Goal: Consume media (video, audio)

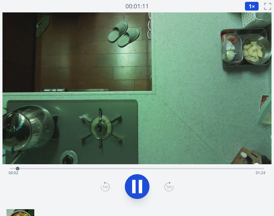
click at [90, 167] on div "Time elapsed: 00:02 Time remaining: 01:24" at bounding box center [137, 167] width 255 height 7
click at [124, 168] on div "Time elapsed: 00:28 Time remaining: 00:58" at bounding box center [137, 173] width 257 height 10
click at [155, 169] on div "Time elapsed: 00:38 Time remaining: 00:47" at bounding box center [137, 173] width 257 height 10
click at [187, 169] on div "Time elapsed: 00:49 Time remaining: 00:37" at bounding box center [137, 173] width 257 height 10
click at [208, 168] on div "Time elapsed: 01:00 Time remaining: 00:25" at bounding box center [137, 173] width 257 height 10
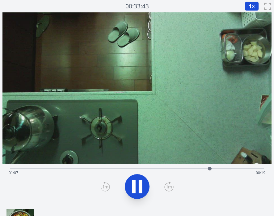
click at [221, 167] on div "Time elapsed: 01:07 Time remaining: 00:19" at bounding box center [137, 167] width 255 height 7
click at [239, 168] on div "Time elapsed: 01:11 Time remaining: 00:14" at bounding box center [137, 173] width 257 height 10
click at [249, 169] on div "Time elapsed: 01:17 Time remaining: 00:08" at bounding box center [137, 173] width 257 height 10
click at [258, 168] on div "Time elapsed: 01:20 Time remaining: 00:05" at bounding box center [137, 173] width 257 height 10
click at [139, 184] on icon at bounding box center [137, 186] width 17 height 17
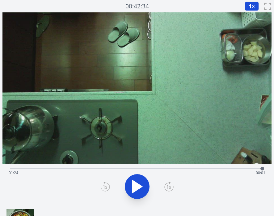
click at [63, 168] on div "Time elapsed: 01:24 Time remaining: 00:01" at bounding box center [137, 173] width 257 height 10
click at [129, 169] on div "Time elapsed: 00:17 Time remaining: 01:08" at bounding box center [137, 173] width 257 height 10
click at [171, 168] on div "Time elapsed: 00:40 Time remaining: 00:46" at bounding box center [137, 173] width 257 height 10
click at [209, 170] on div "Time elapsed: 00:54 Time remaining: 00:32" at bounding box center [137, 173] width 257 height 10
click at [234, 169] on div "Time elapsed: 01:06 Time remaining: 00:19" at bounding box center [137, 173] width 257 height 10
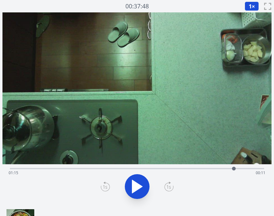
click at [140, 182] on icon at bounding box center [137, 186] width 17 height 17
click at [256, 167] on div "Time elapsed: 01:16 Time remaining: 00:09" at bounding box center [137, 167] width 255 height 7
click at [139, 183] on icon at bounding box center [140, 186] width 3 height 13
click at [130, 181] on icon at bounding box center [137, 186] width 17 height 17
drag, startPoint x: 261, startPoint y: 169, endPoint x: 145, endPoint y: 164, distance: 116.1
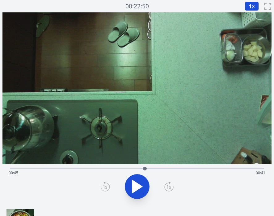
click at [145, 164] on div at bounding box center [144, 168] width 9 height 9
drag, startPoint x: 145, startPoint y: 167, endPoint x: 192, endPoint y: 171, distance: 48.1
click at [192, 171] on div at bounding box center [192, 168] width 9 height 9
drag, startPoint x: 192, startPoint y: 167, endPoint x: 169, endPoint y: 170, distance: 23.2
click at [169, 170] on div at bounding box center [169, 168] width 9 height 9
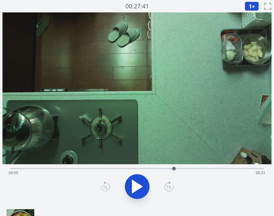
drag, startPoint x: 169, startPoint y: 169, endPoint x: 174, endPoint y: 169, distance: 5.0
click at [174, 169] on div at bounding box center [174, 168] width 4 height 4
drag, startPoint x: 174, startPoint y: 167, endPoint x: 175, endPoint y: 171, distance: 3.8
click at [175, 171] on div at bounding box center [174, 168] width 9 height 9
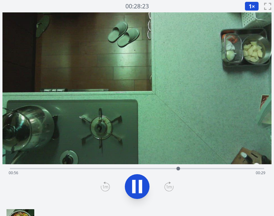
click at [133, 185] on icon at bounding box center [133, 186] width 3 height 13
drag, startPoint x: 178, startPoint y: 169, endPoint x: 55, endPoint y: 175, distance: 123.6
click at [55, 169] on div "Time elapsed: 00:15 Time remaining: 01:11" at bounding box center [137, 168] width 255 height 1
drag, startPoint x: 54, startPoint y: 169, endPoint x: 77, endPoint y: 168, distance: 23.3
click at [77, 168] on div at bounding box center [77, 168] width 4 height 4
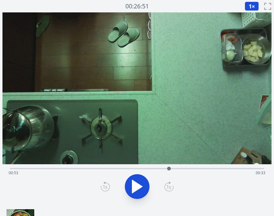
drag, startPoint x: 77, startPoint y: 168, endPoint x: 169, endPoint y: 167, distance: 92.5
click at [169, 167] on div at bounding box center [169, 168] width 4 height 4
drag, startPoint x: 169, startPoint y: 168, endPoint x: 130, endPoint y: 173, distance: 39.3
click at [130, 169] on div "Time elapsed: 00:42 Time remaining: 00:44" at bounding box center [137, 168] width 255 height 1
